Goal: Information Seeking & Learning: Learn about a topic

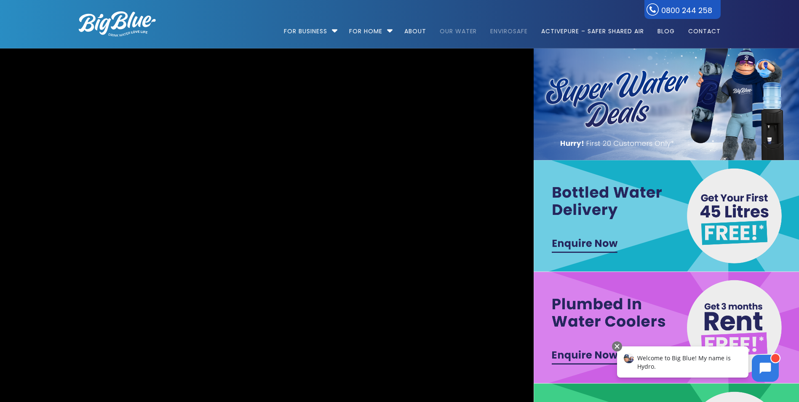
drag, startPoint x: 503, startPoint y: 8, endPoint x: 459, endPoint y: 8, distance: 43.4
click at [502, 8] on link "EnviroSafe" at bounding box center [508, 27] width 49 height 54
